Goal: Browse casually: Explore the website without a specific task or goal

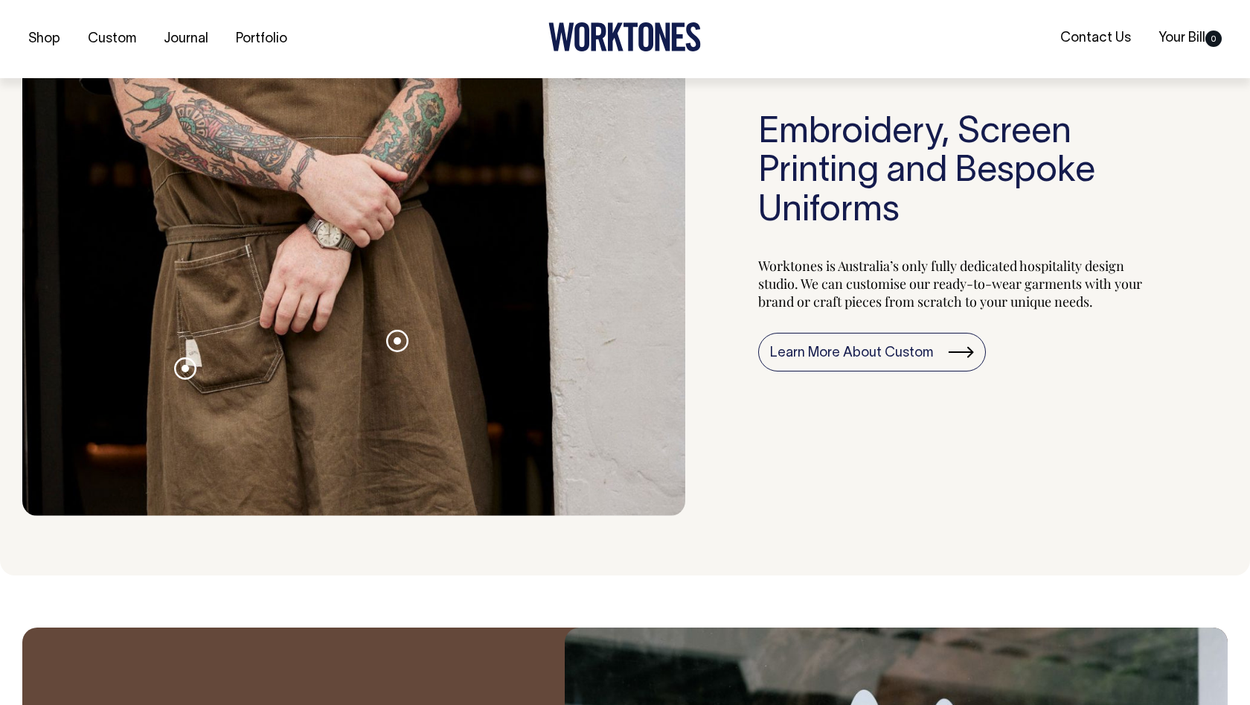
scroll to position [1581, 0]
click at [394, 344] on span at bounding box center [397, 339] width 7 height 7
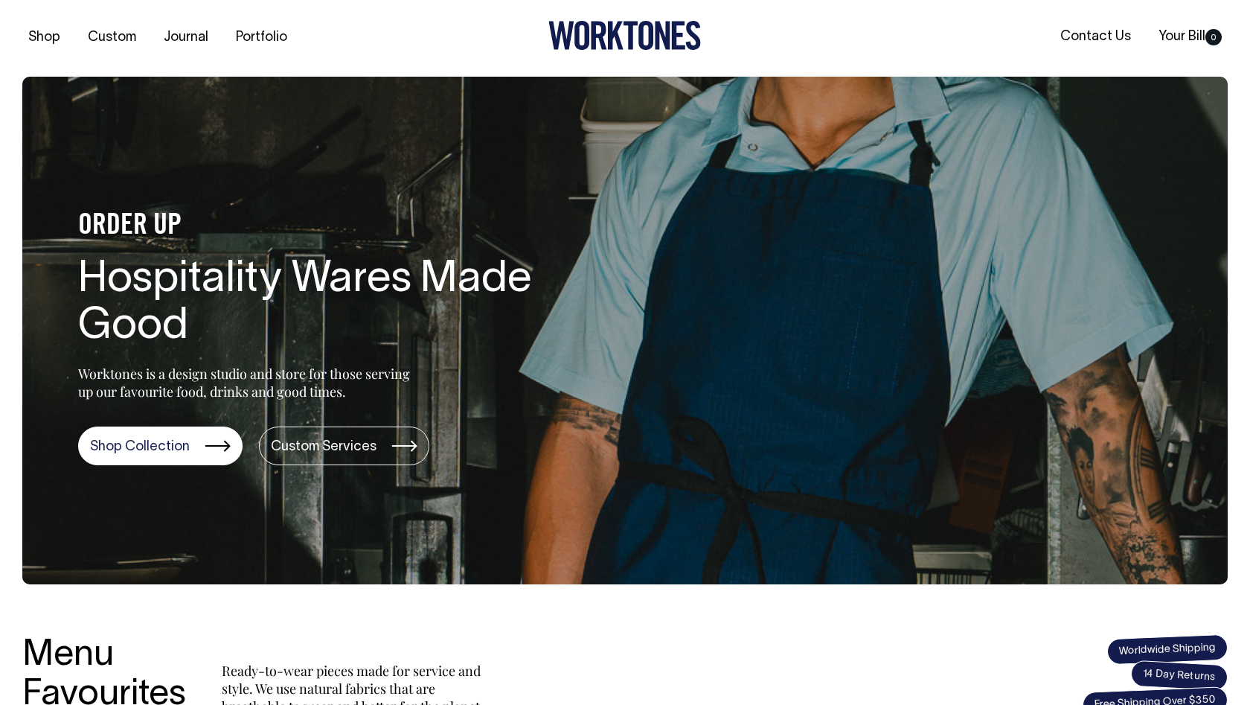
scroll to position [0, 0]
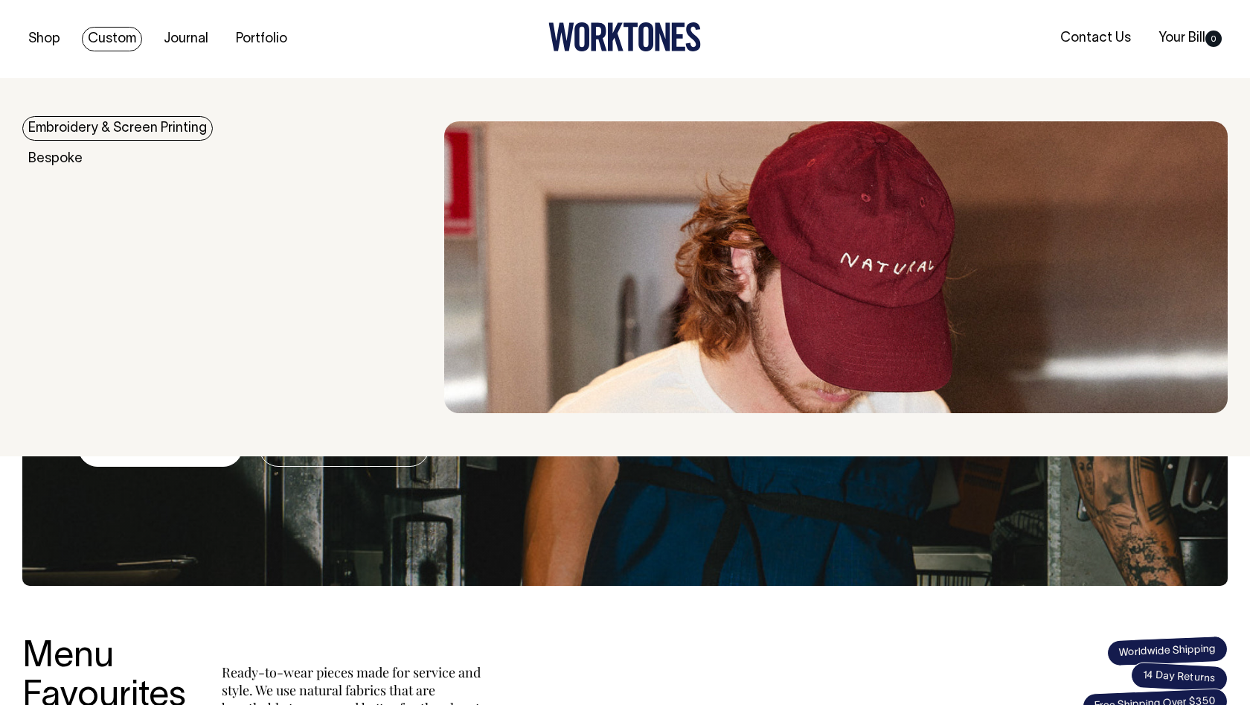
click at [115, 34] on link "Custom" at bounding box center [112, 39] width 60 height 25
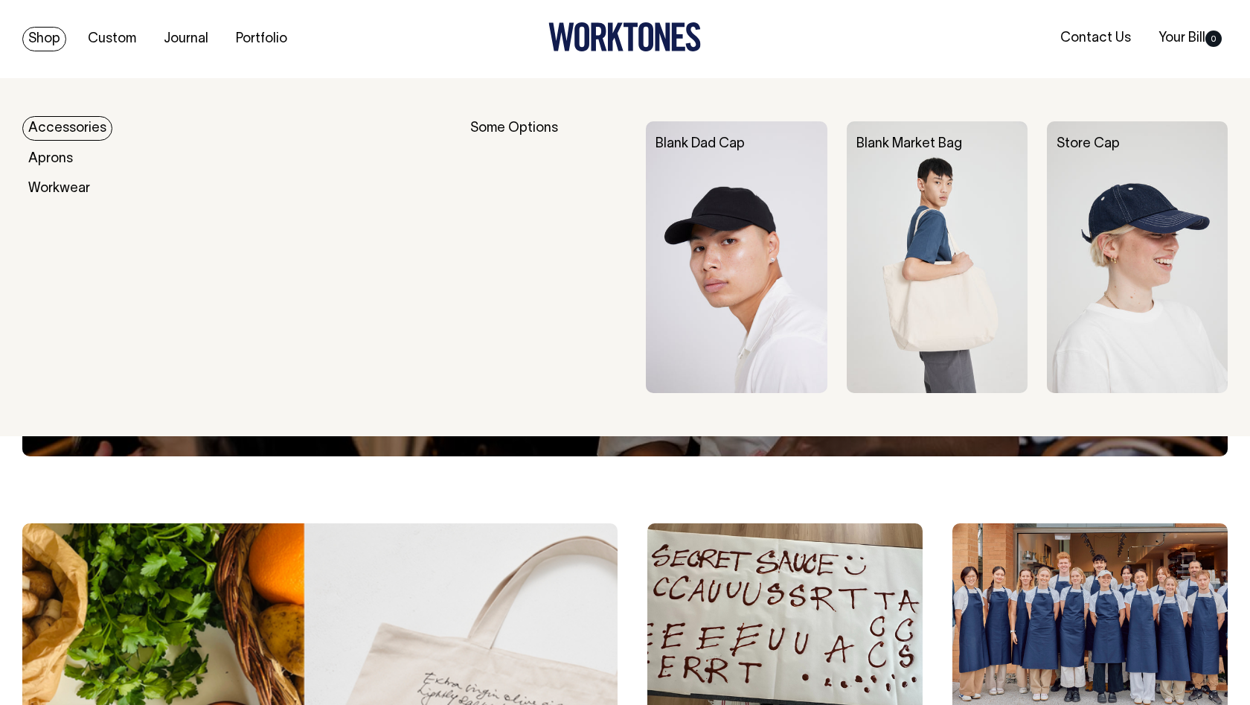
click at [54, 31] on link "Shop" at bounding box center [44, 39] width 44 height 25
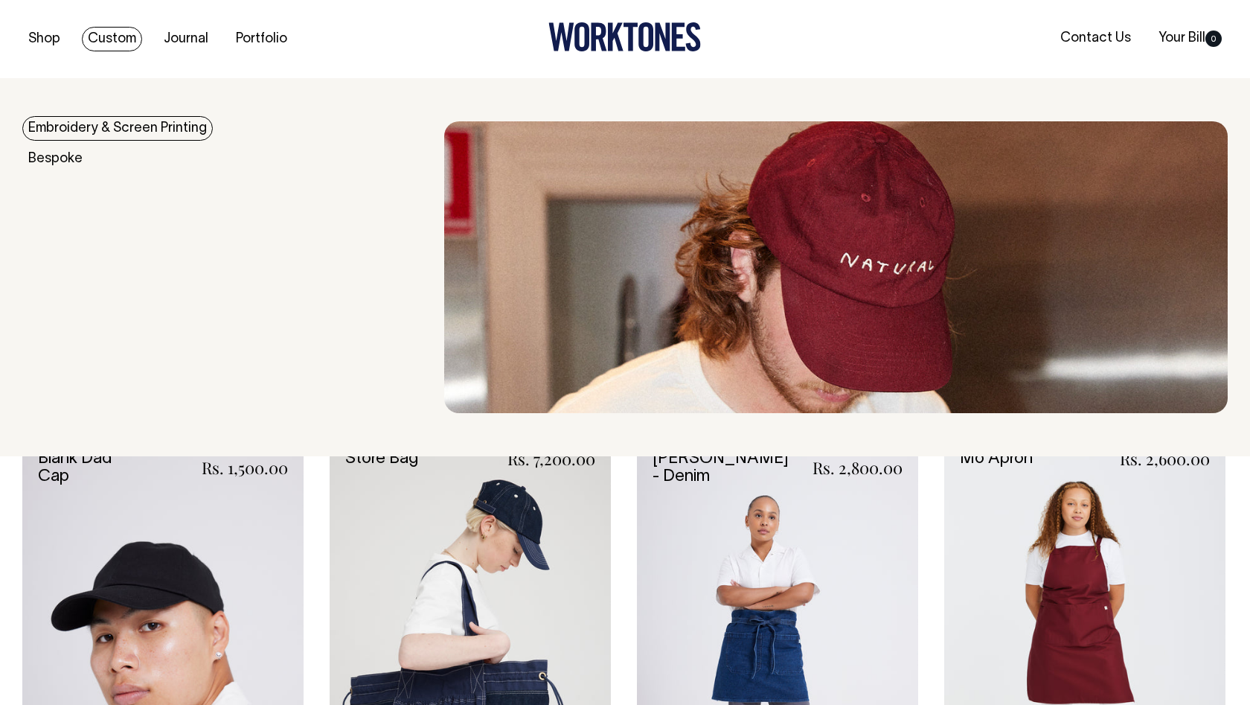
click at [97, 40] on link "Custom" at bounding box center [112, 39] width 60 height 25
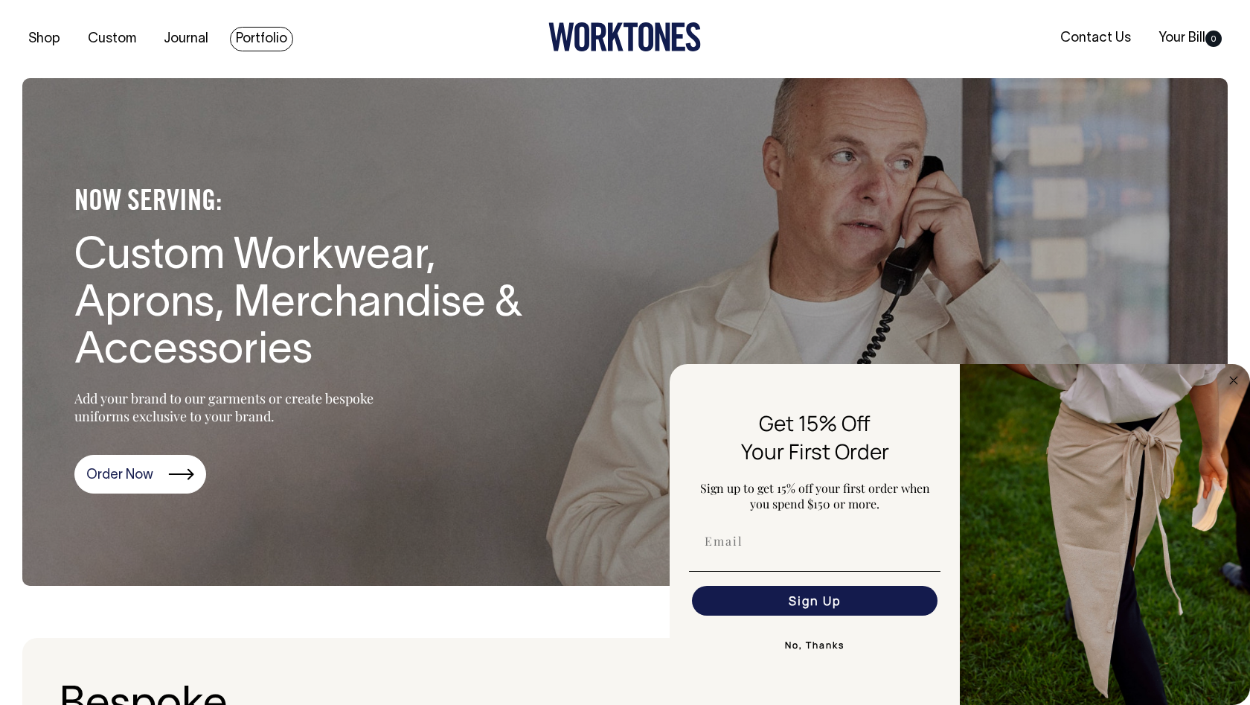
click at [268, 40] on link "Portfolio" at bounding box center [261, 39] width 63 height 25
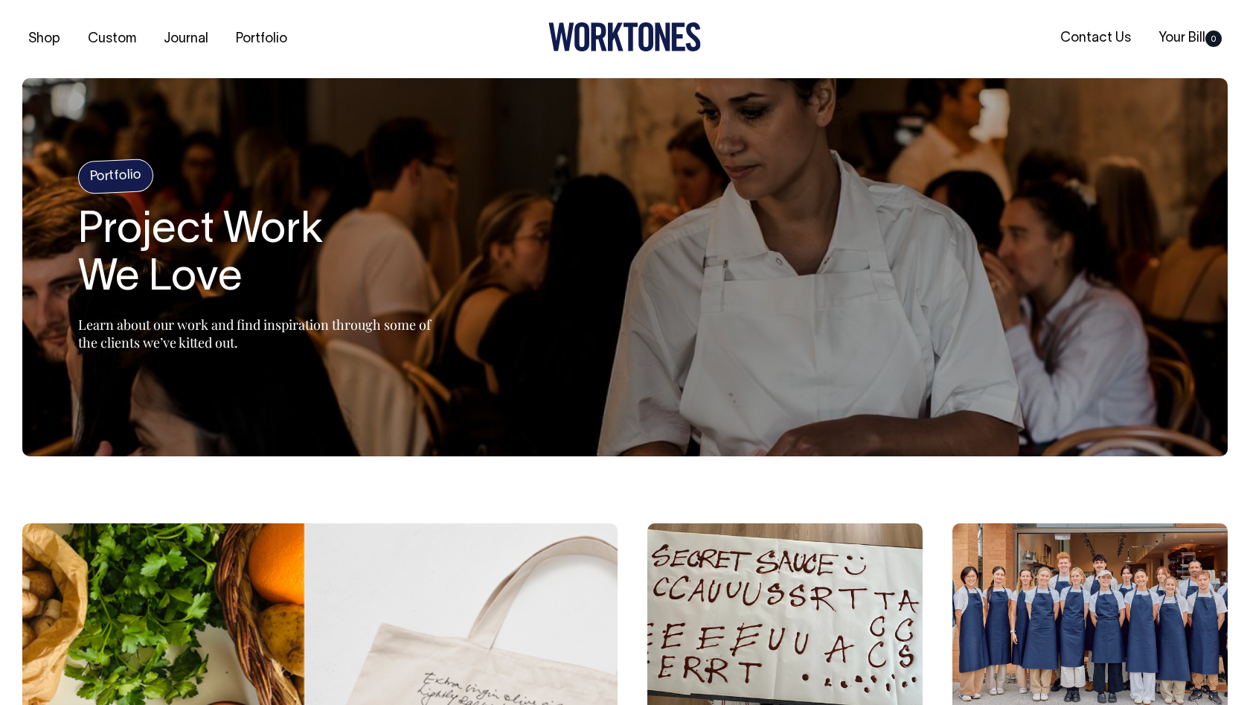
click at [598, 36] on icon at bounding box center [600, 37] width 16 height 28
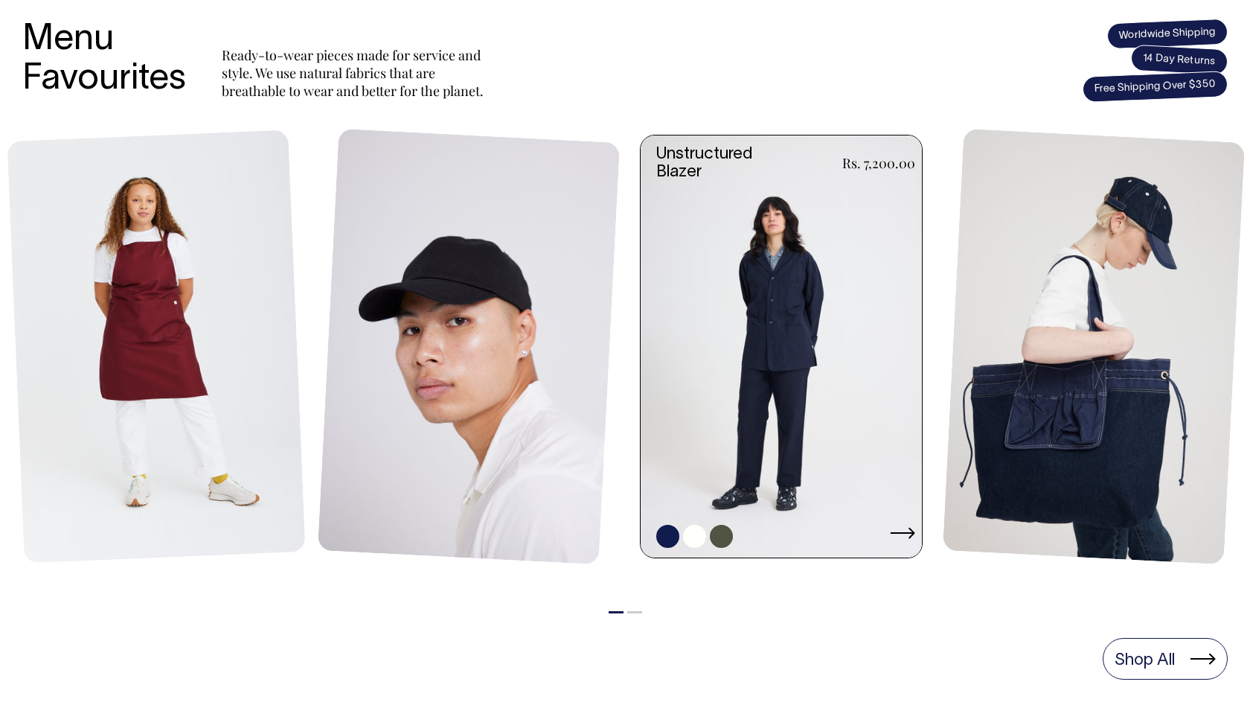
scroll to position [616, 0]
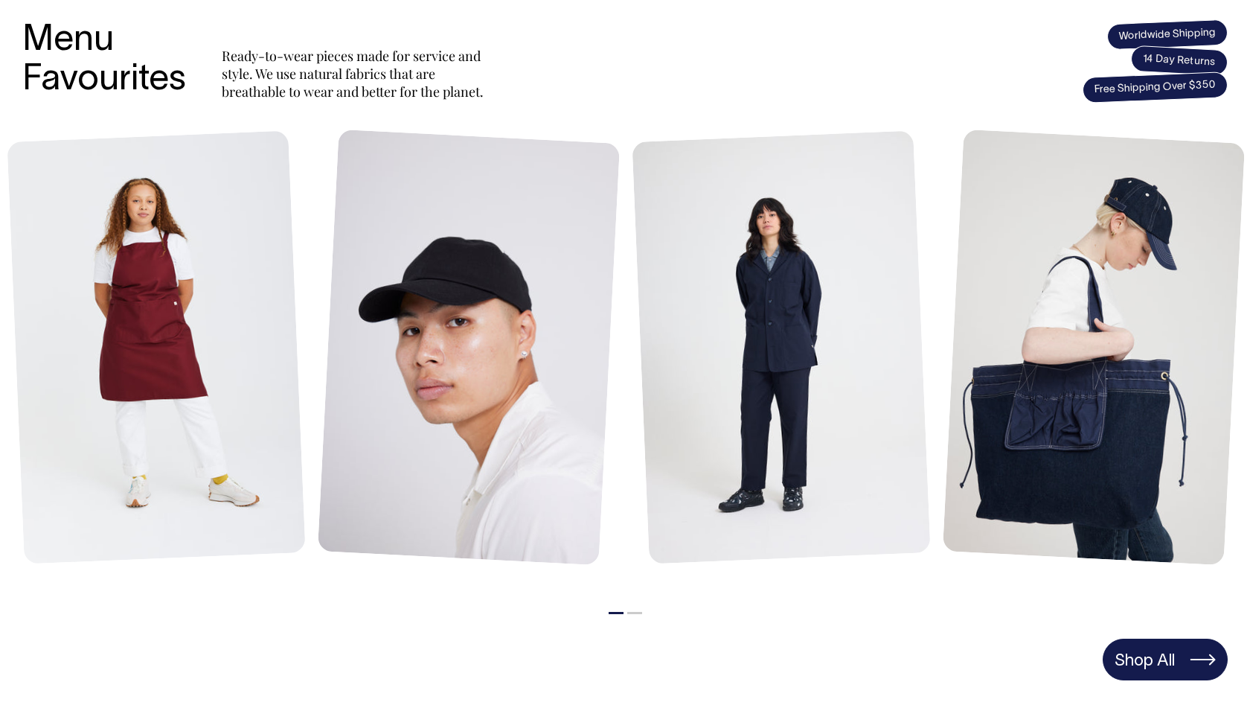
click at [1184, 645] on link "Shop All" at bounding box center [1165, 660] width 125 height 42
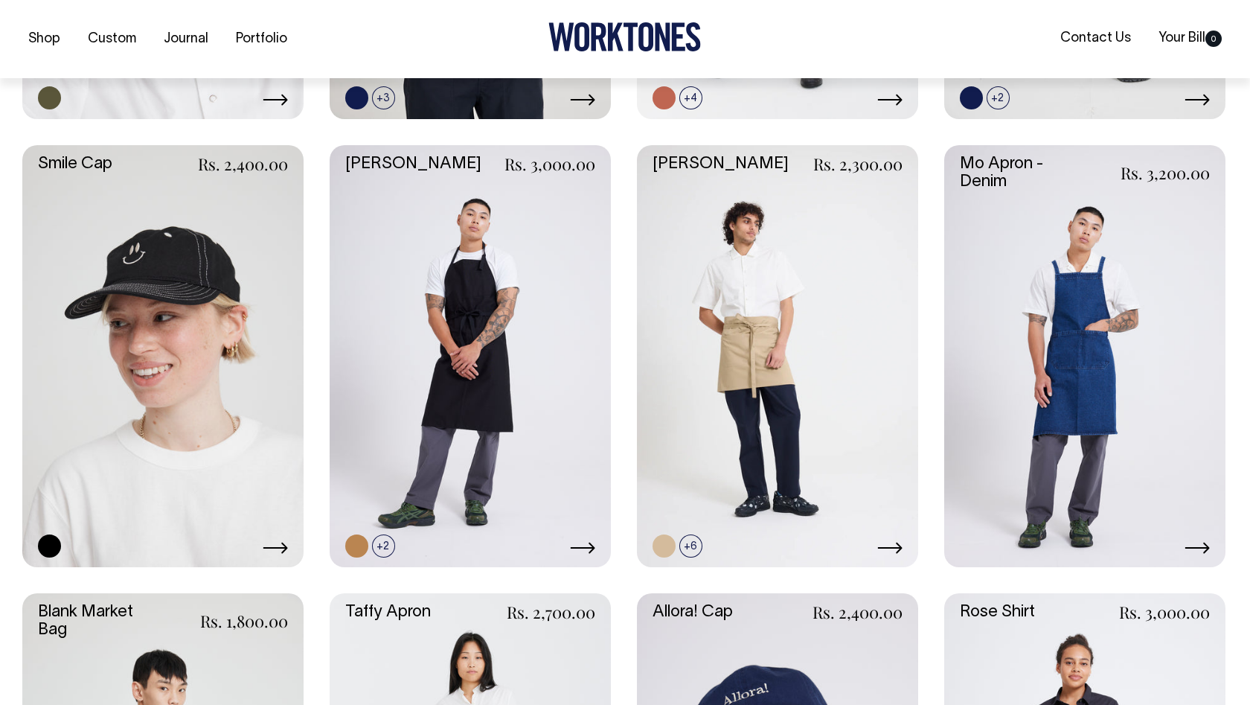
scroll to position [1640, 0]
